Goal: Task Accomplishment & Management: Complete application form

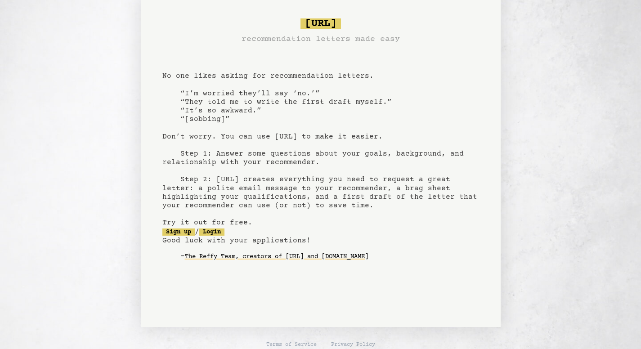
scroll to position [17, 4]
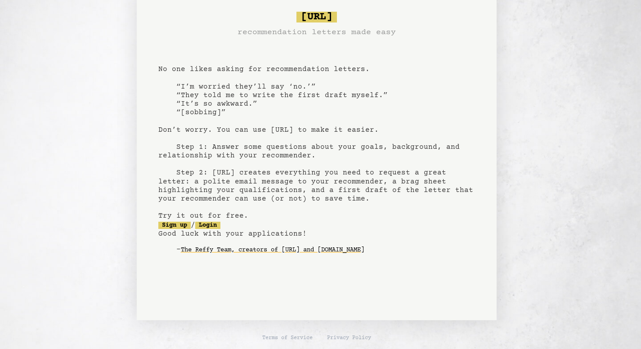
drag, startPoint x: 0, startPoint y: 0, endPoint x: 254, endPoint y: 85, distance: 268.2
click at [254, 85] on pre "[URL] recommendation letters made easy No one likes asking for recommendation l…" at bounding box center [316, 139] width 316 height 263
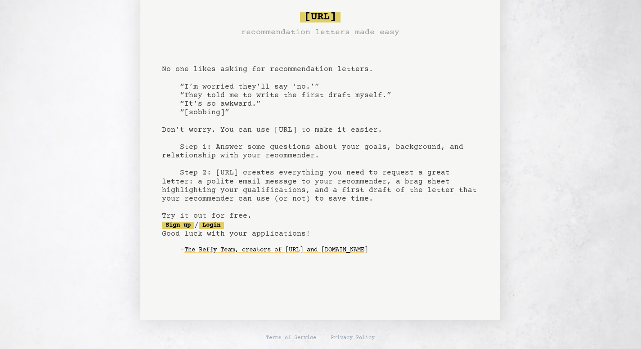
scroll to position [17, 0]
click at [181, 228] on pre "[URL] recommendation letters made easy No one likes asking for recommendation l…" at bounding box center [320, 139] width 316 height 263
click at [180, 223] on link "Sign up" at bounding box center [178, 225] width 32 height 7
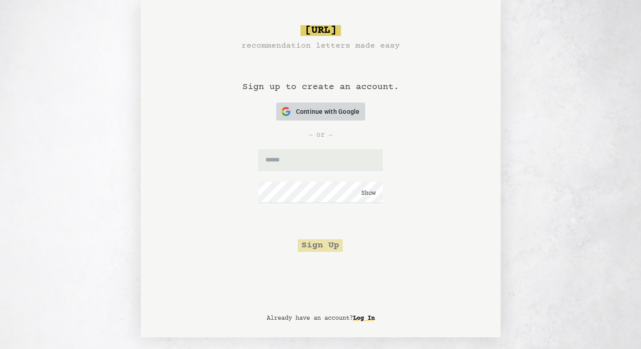
click at [318, 111] on span "Continue with Google" at bounding box center [328, 111] width 64 height 9
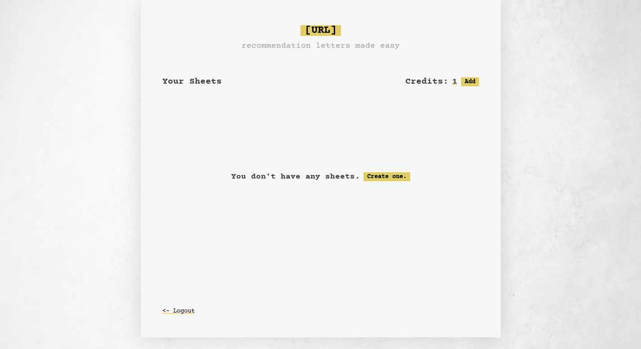
click at [386, 176] on link "Create one." at bounding box center [386, 176] width 47 height 9
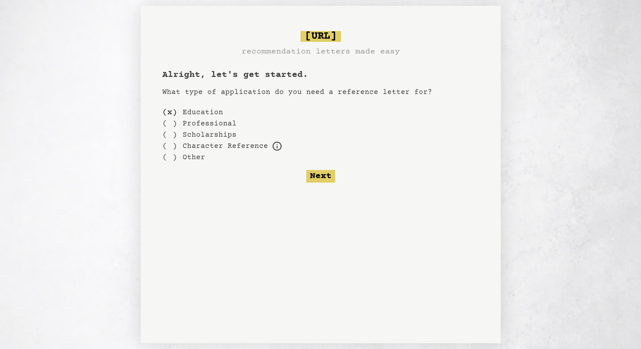
click at [320, 176] on button "Next" at bounding box center [320, 176] width 29 height 13
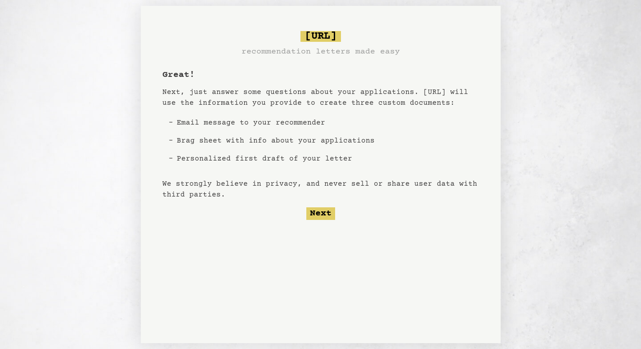
click at [314, 208] on button "Next" at bounding box center [320, 213] width 29 height 13
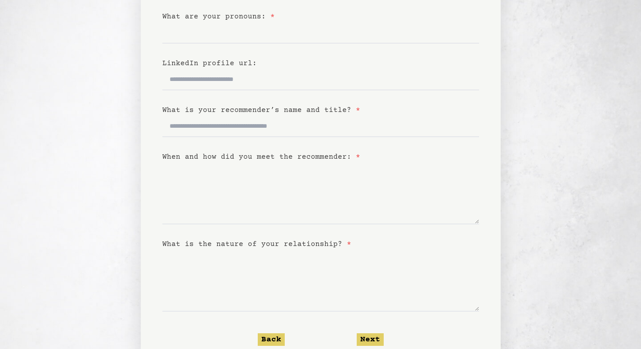
scroll to position [174, 0]
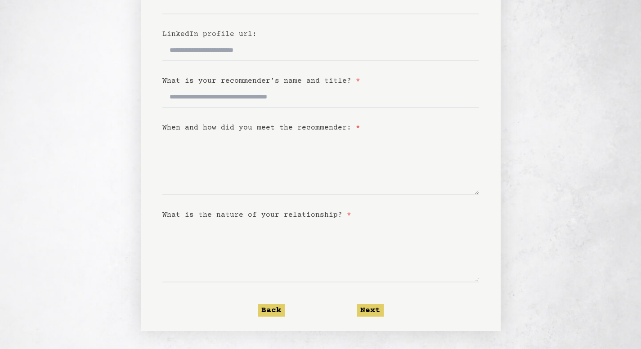
click at [314, 208] on form "Basic Info (1 of 4) What is your name: * What are your pronouns: * LinkedIn pro…" at bounding box center [320, 112] width 316 height 410
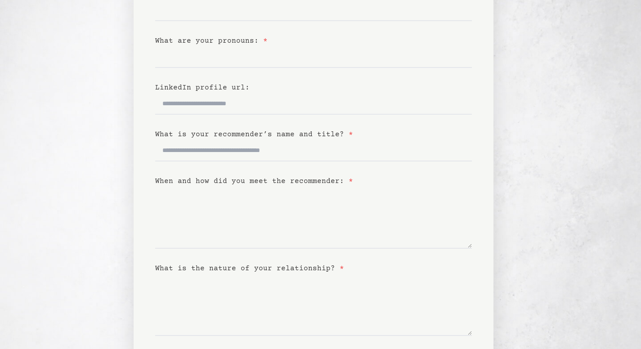
scroll to position [0, 7]
